Goal: Task Accomplishment & Management: Use online tool/utility

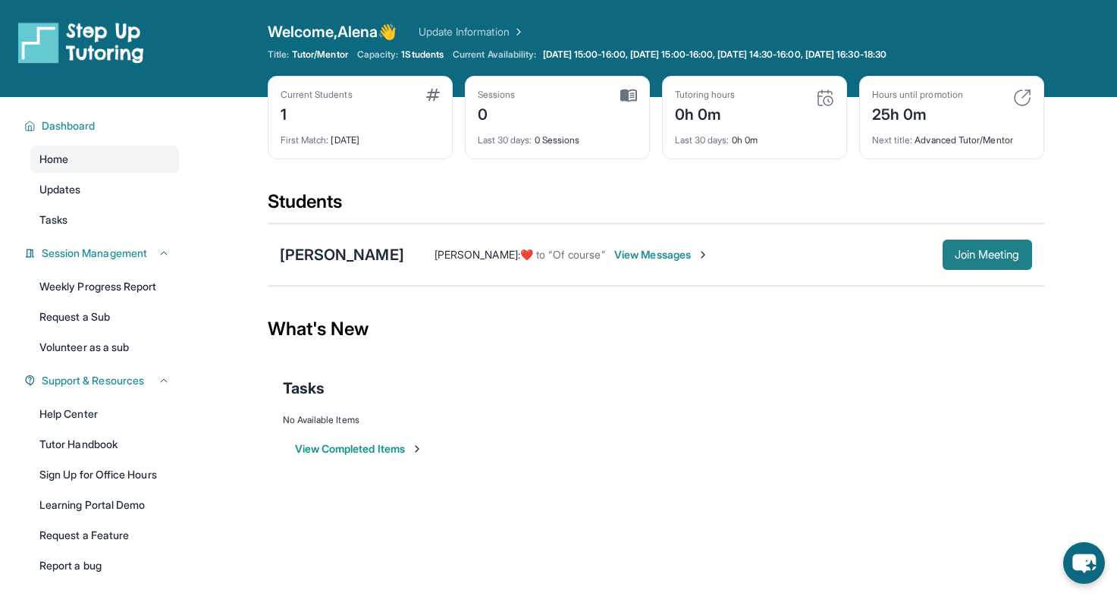
click at [969, 250] on span "Join Meeting" at bounding box center [987, 254] width 65 height 9
click at [320, 255] on div "[PERSON_NAME]" at bounding box center [342, 254] width 124 height 21
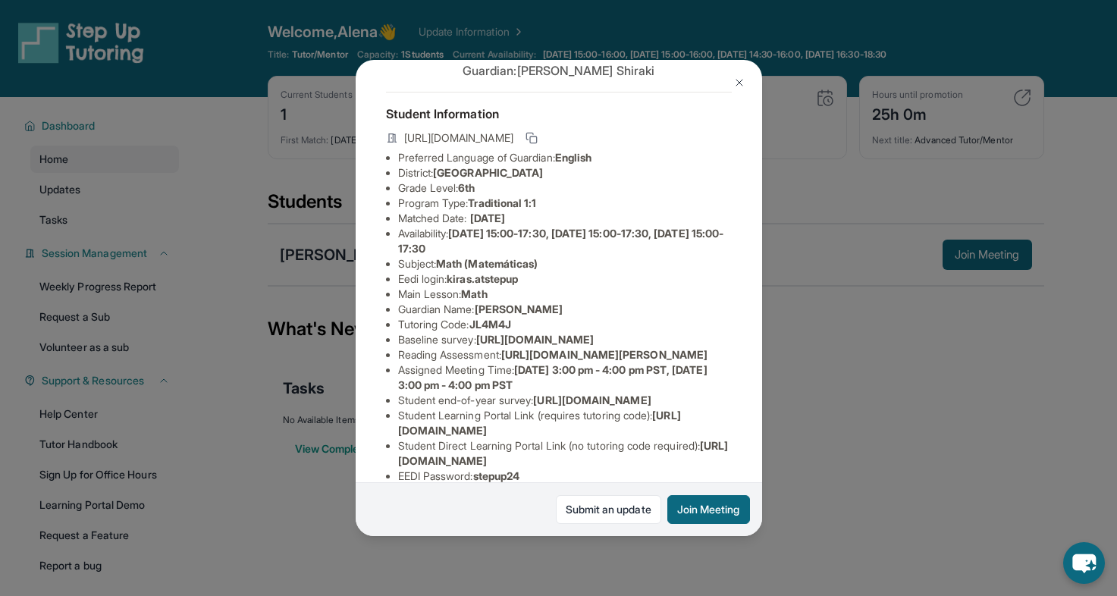
scroll to position [52, 0]
click at [476, 344] on span "[URL][DOMAIN_NAME]" at bounding box center [535, 337] width 118 height 13
drag, startPoint x: 397, startPoint y: 353, endPoint x: 768, endPoint y: 386, distance: 372.4
click at [768, 386] on div "[PERSON_NAME] Guardian: [PERSON_NAME] Student Information [URL][DOMAIN_NAME] Pr…" at bounding box center [558, 298] width 1117 height 596
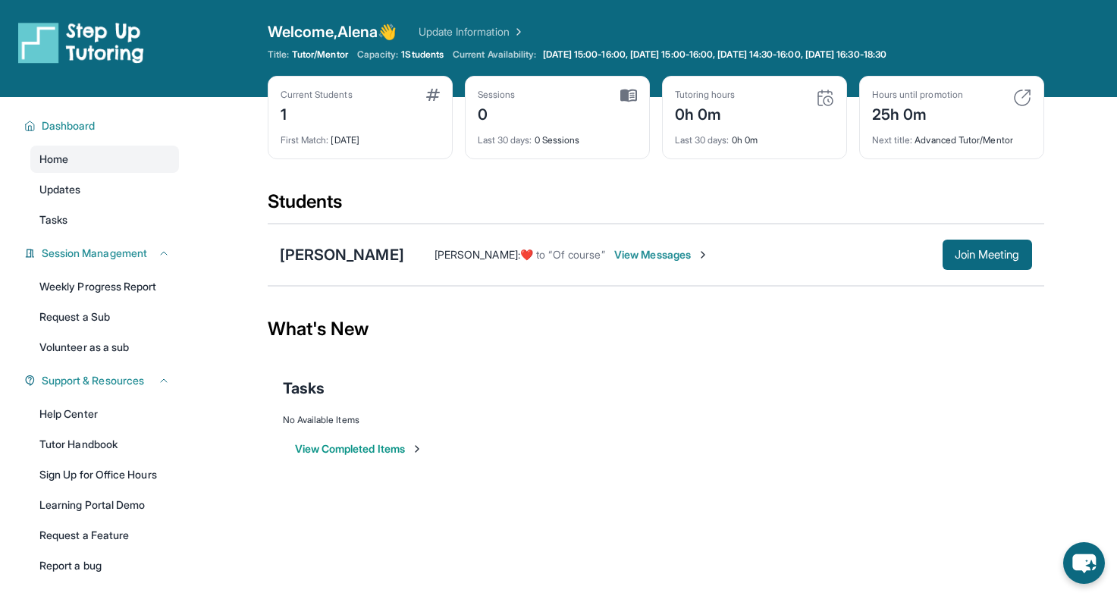
copy span "[URL][DOMAIN_NAME]"
click at [323, 250] on div "[PERSON_NAME]" at bounding box center [342, 254] width 124 height 21
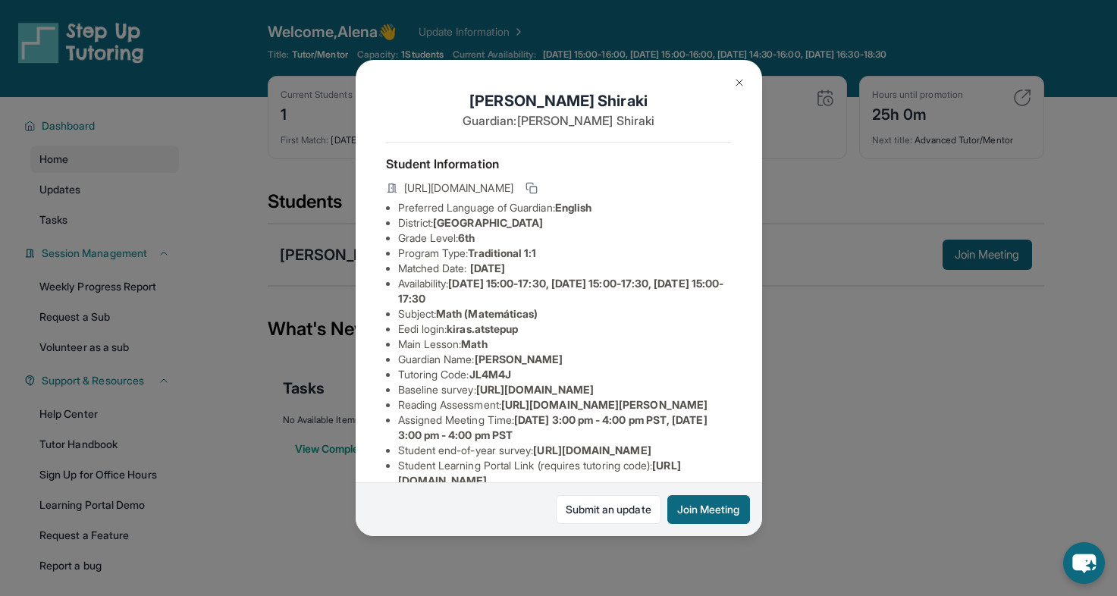
click at [476, 396] on span "[URL][DOMAIN_NAME]" at bounding box center [535, 389] width 118 height 13
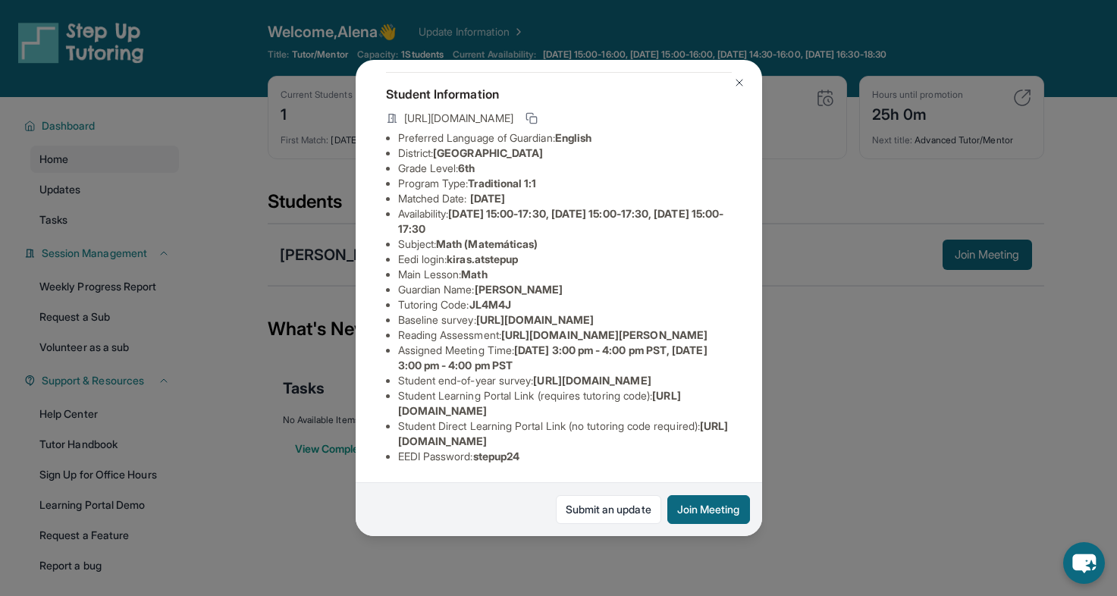
scroll to position [206, 0]
click at [401, 408] on span "[URL][DOMAIN_NAME]" at bounding box center [539, 403] width 283 height 28
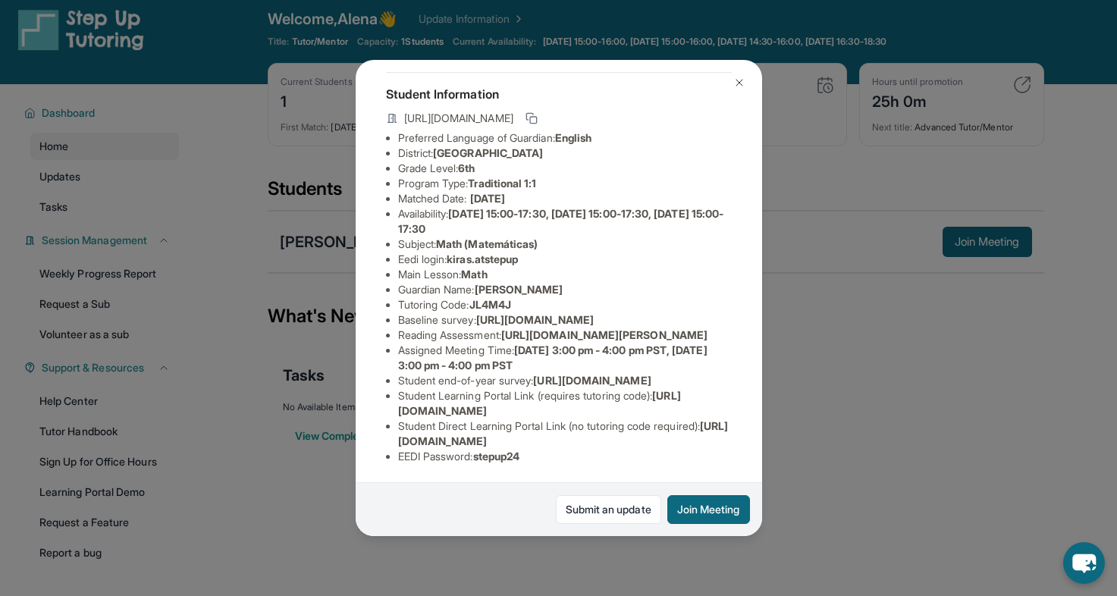
scroll to position [5, 0]
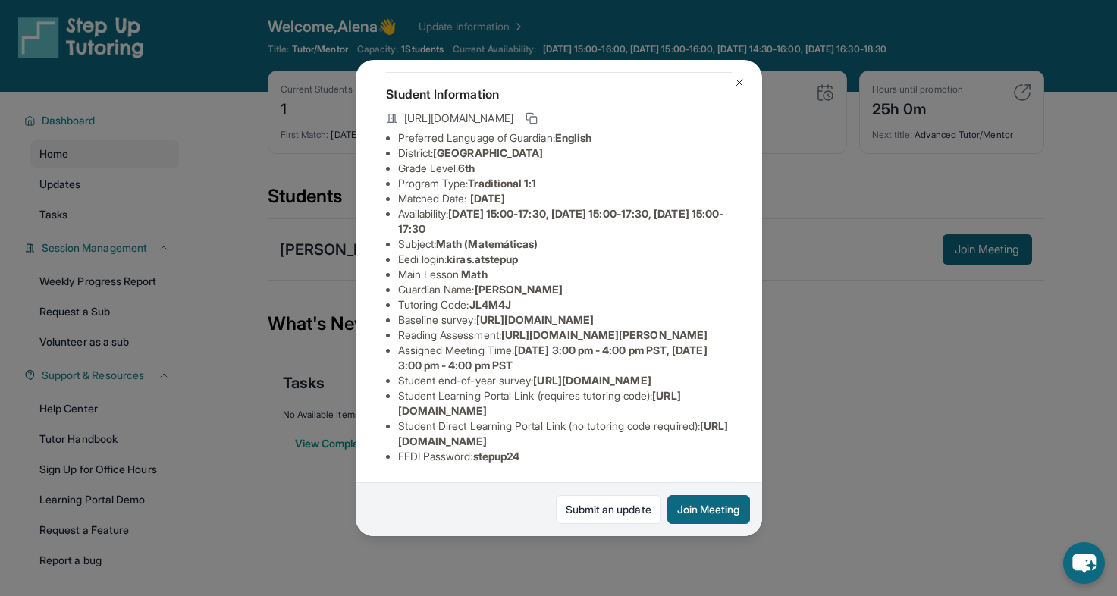
click at [411, 441] on span "[URL][DOMAIN_NAME]" at bounding box center [563, 433] width 331 height 28
drag, startPoint x: 399, startPoint y: 441, endPoint x: 706, endPoint y: 437, distance: 307.2
click at [706, 437] on span "[URL][DOMAIN_NAME]" at bounding box center [563, 433] width 331 height 28
copy span "[URL][DOMAIN_NAME]"
click at [808, 507] on div "[PERSON_NAME] Guardian: [PERSON_NAME] Student Information [URL][DOMAIN_NAME] Pr…" at bounding box center [558, 298] width 1117 height 596
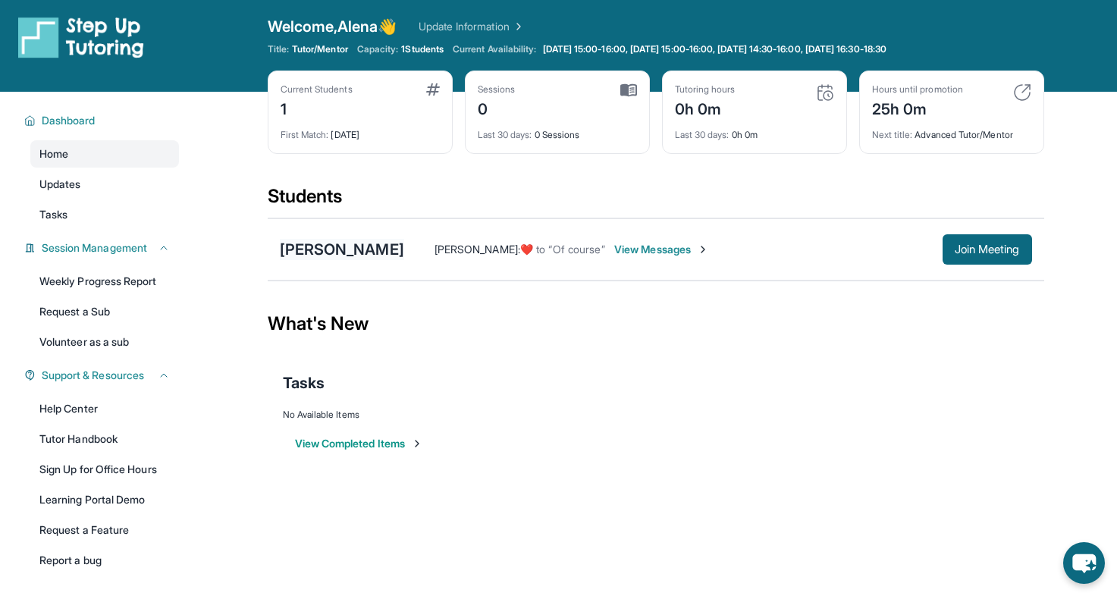
click at [330, 242] on div "[PERSON_NAME]" at bounding box center [342, 249] width 124 height 21
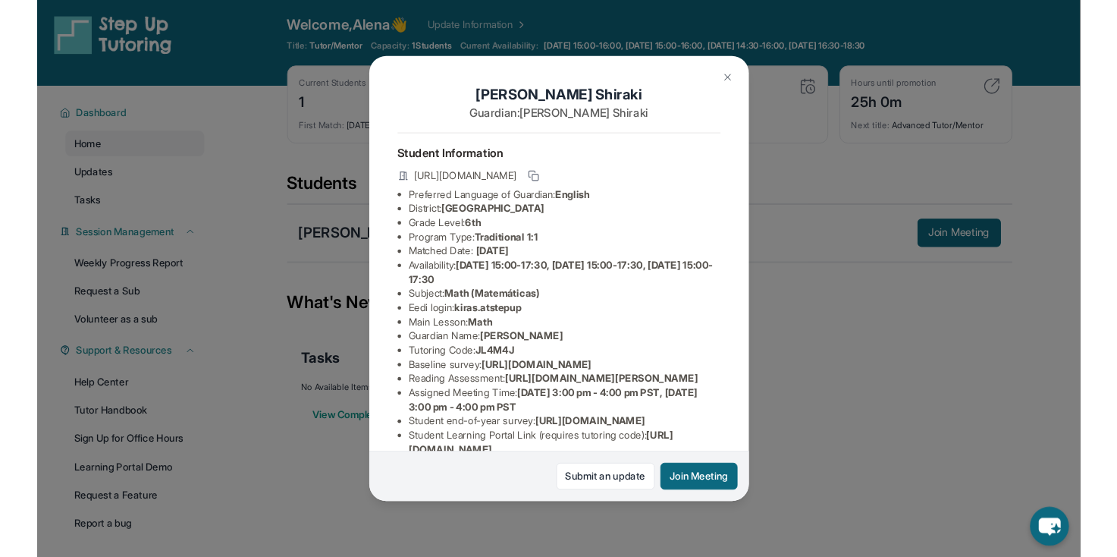
scroll to position [206, 0]
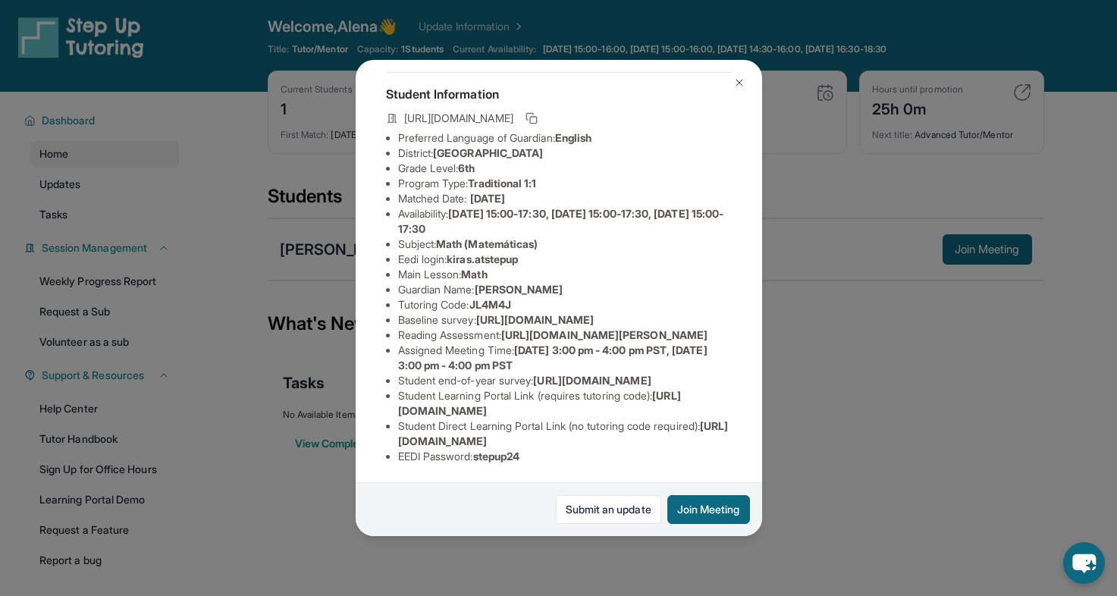
click at [458, 439] on span "[URL][DOMAIN_NAME]" at bounding box center [563, 433] width 331 height 28
click at [705, 521] on button "Join Meeting" at bounding box center [709, 509] width 83 height 29
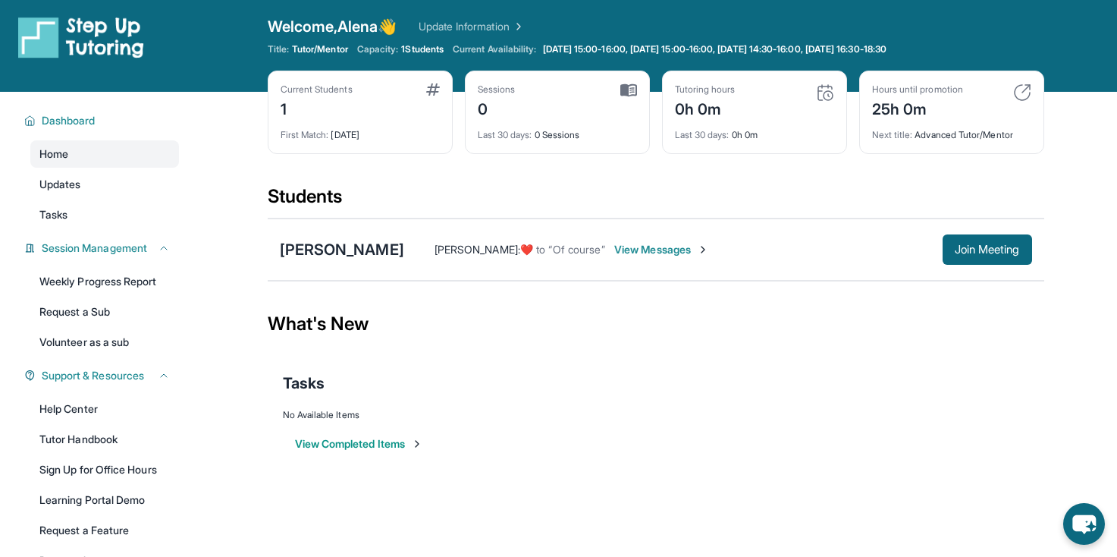
scroll to position [32, 0]
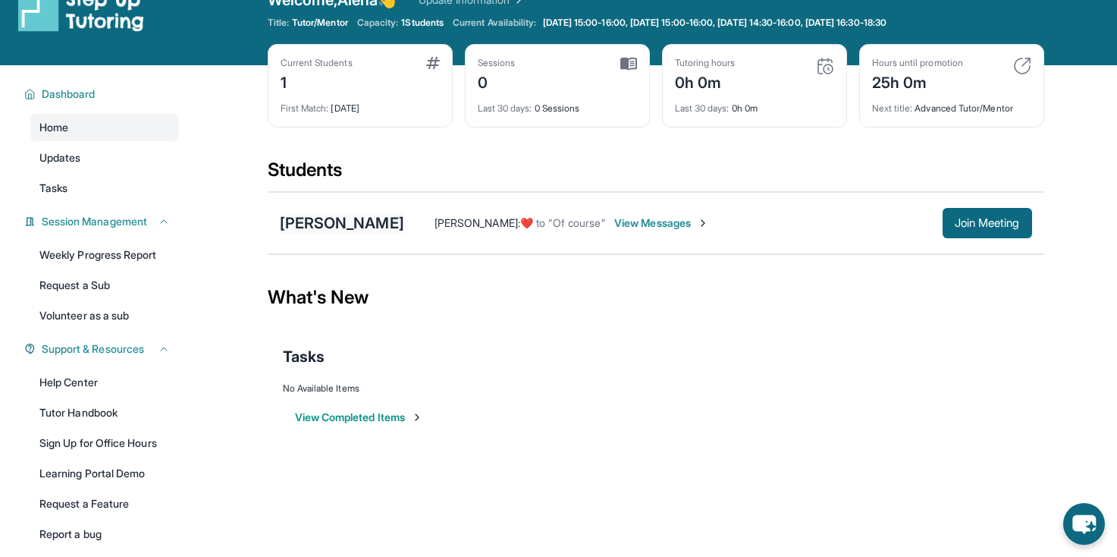
click at [334, 228] on div "[PERSON_NAME]" at bounding box center [342, 222] width 124 height 21
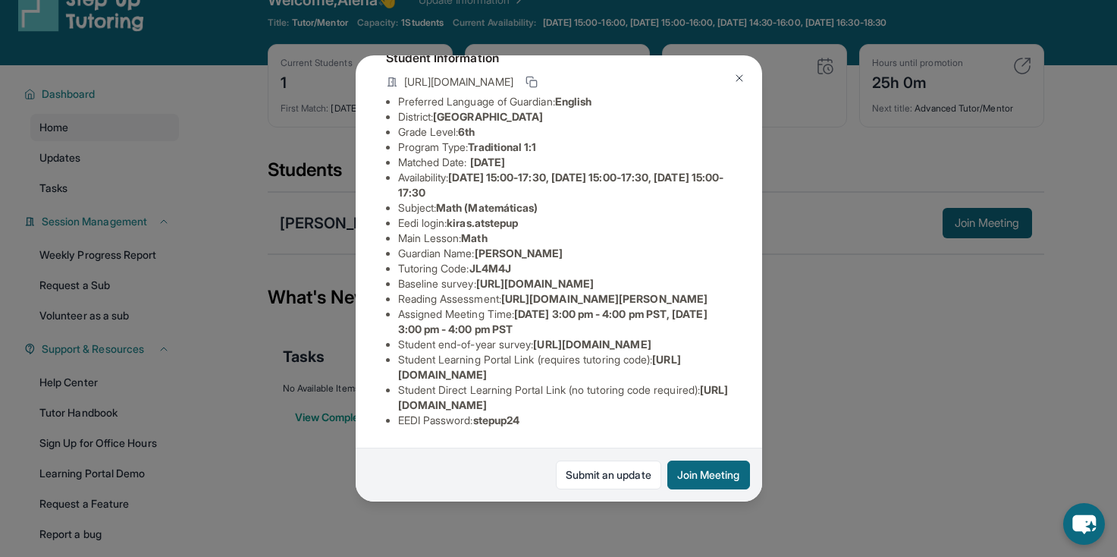
scroll to position [238, 0]
click at [470, 373] on span "[URL][DOMAIN_NAME]" at bounding box center [539, 367] width 283 height 28
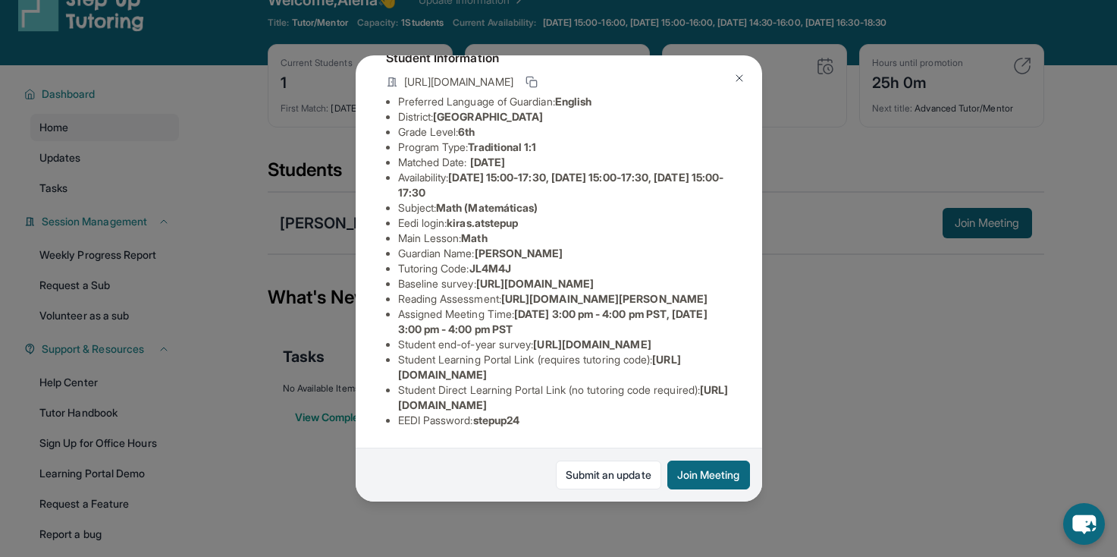
scroll to position [152, 0]
drag, startPoint x: 454, startPoint y: 173, endPoint x: 528, endPoint y: 174, distance: 73.6
click at [518, 216] on span "kiras.atstepup" at bounding box center [482, 222] width 71 height 13
copy span "kiras.atstepup"
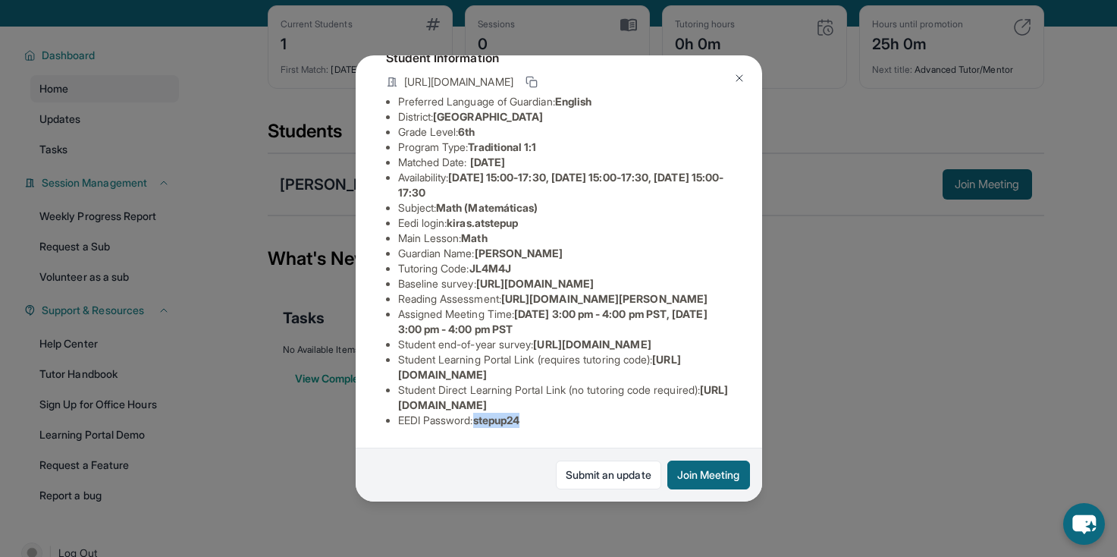
drag, startPoint x: 481, startPoint y: 417, endPoint x: 529, endPoint y: 418, distance: 47.8
click at [520, 418] on span "stepup24" at bounding box center [496, 419] width 47 height 13
copy span "stepup24"
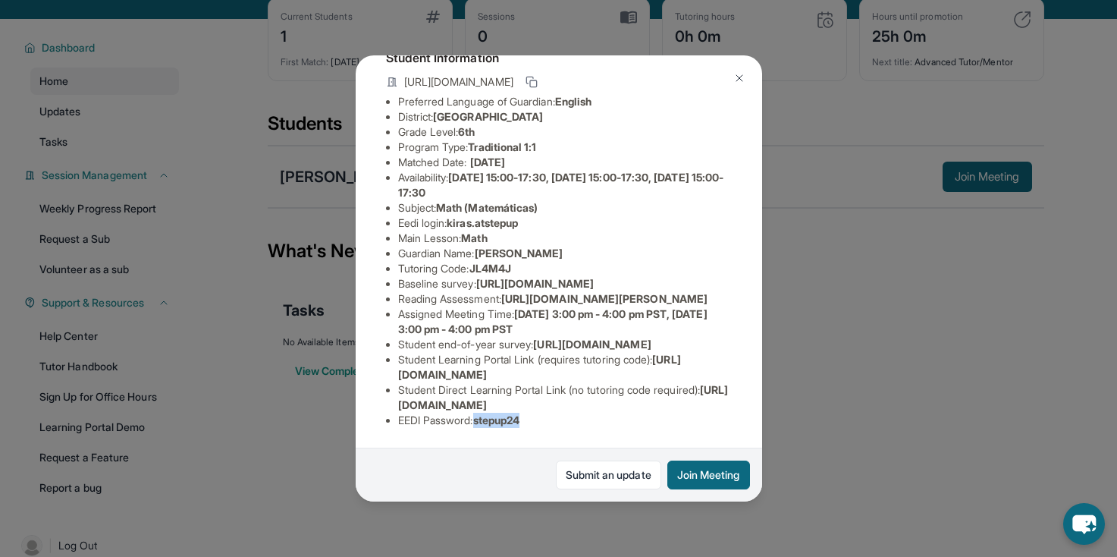
scroll to position [183, 0]
drag, startPoint x: 454, startPoint y: 142, endPoint x: 529, endPoint y: 138, distance: 75.2
click at [529, 215] on li "Eedi login : kiras.atstepup" at bounding box center [565, 222] width 334 height 15
copy span "kiras.atstepup"
drag, startPoint x: 477, startPoint y: 187, endPoint x: 525, endPoint y: 188, distance: 47.8
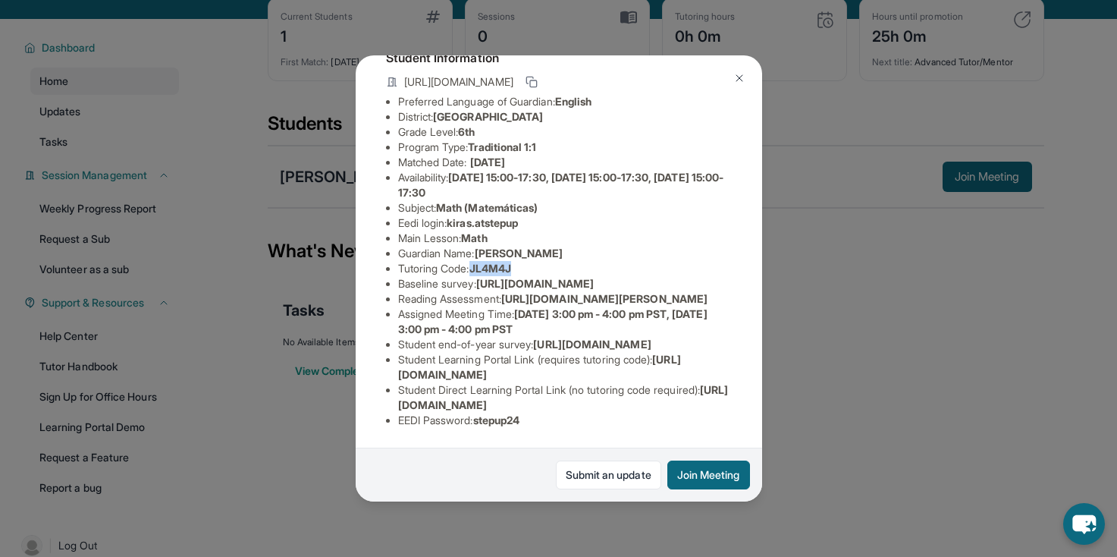
click at [525, 261] on li "Tutoring Code : JL4M4J" at bounding box center [565, 268] width 334 height 15
copy span "JL4M4J"
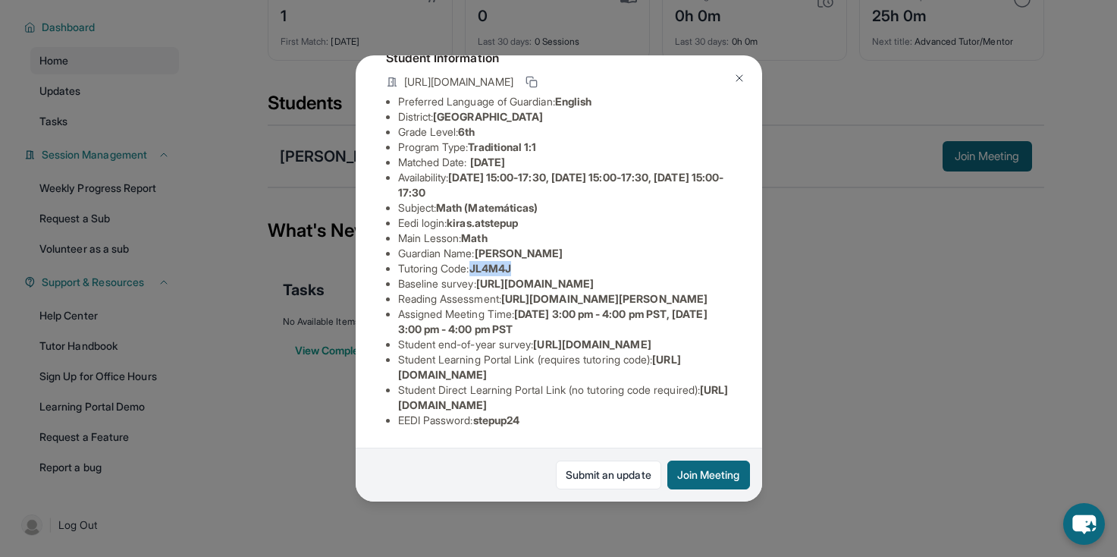
drag, startPoint x: 397, startPoint y: 374, endPoint x: 662, endPoint y: 374, distance: 265.5
click at [662, 374] on ul "Preferred Language of Guardian: English District: [GEOGRAPHIC_DATA] Grade Level…" at bounding box center [559, 261] width 346 height 334
copy span "[URL][DOMAIN_NAME]"
